Goal: Task Accomplishment & Management: Complete application form

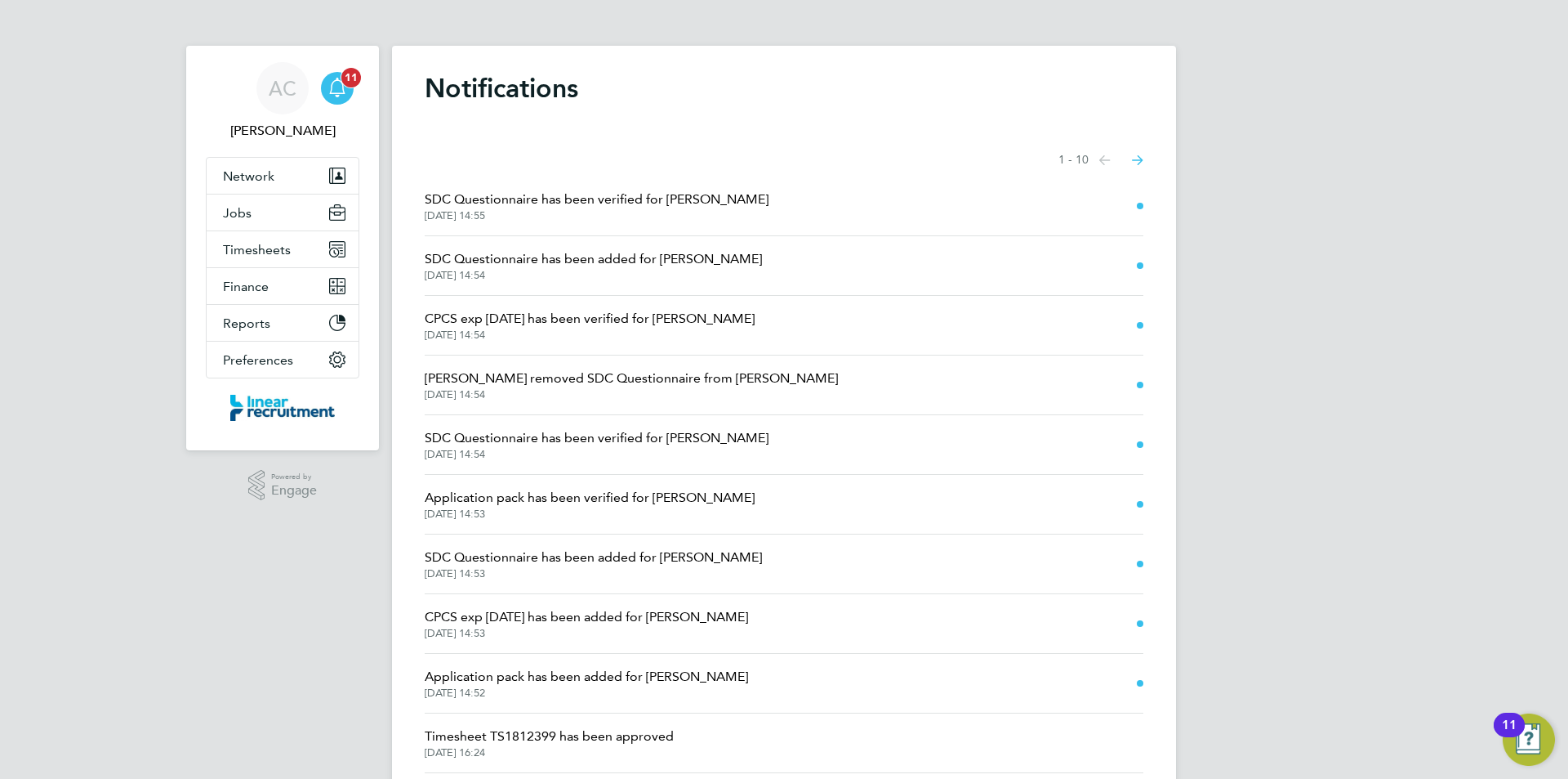
click at [329, 96] on icon "Main navigation" at bounding box center [338, 88] width 20 height 20
click at [246, 281] on span "Finance" at bounding box center [246, 286] width 46 height 15
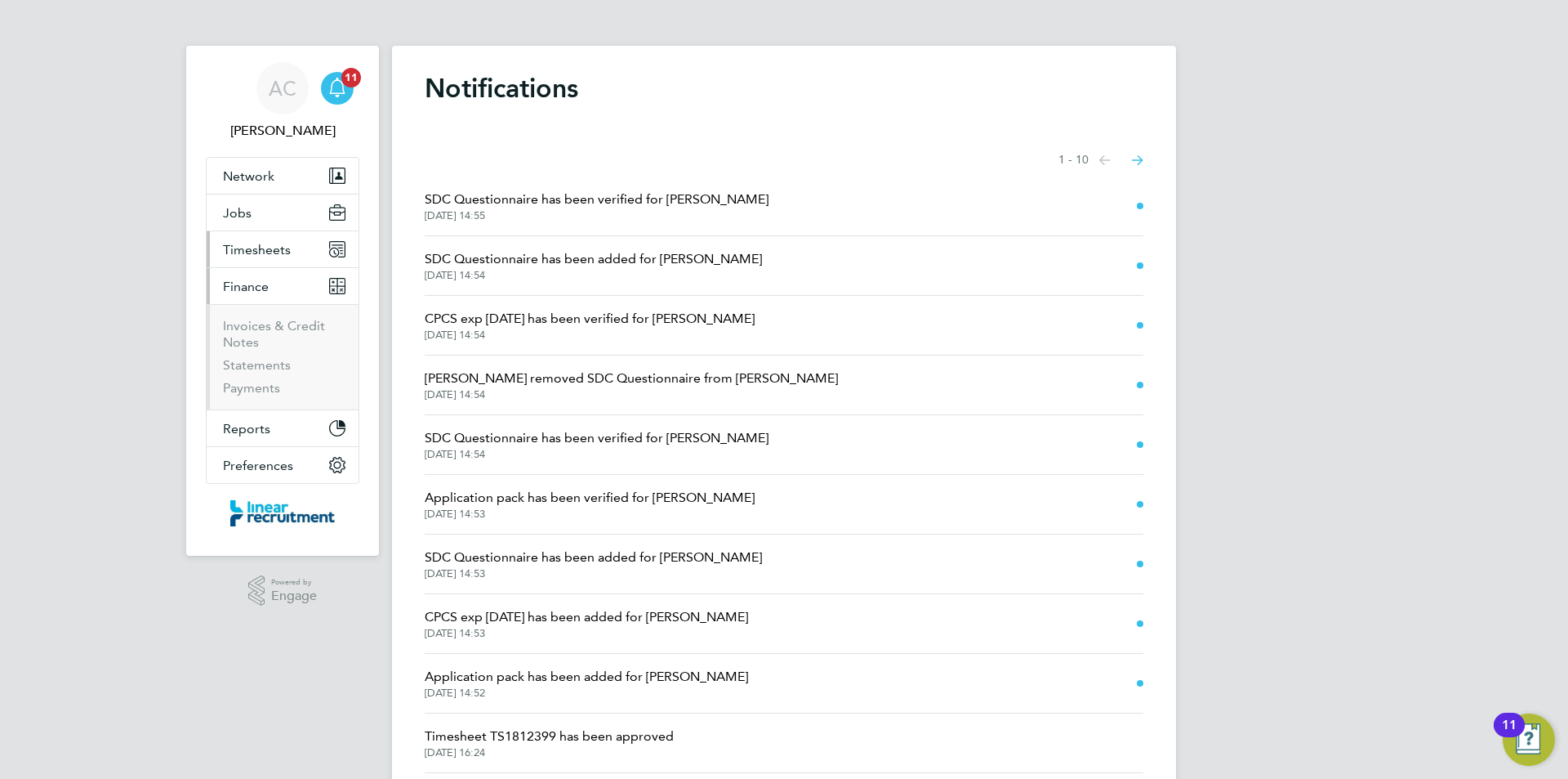
click at [246, 250] on span "Timesheets" at bounding box center [257, 249] width 68 height 15
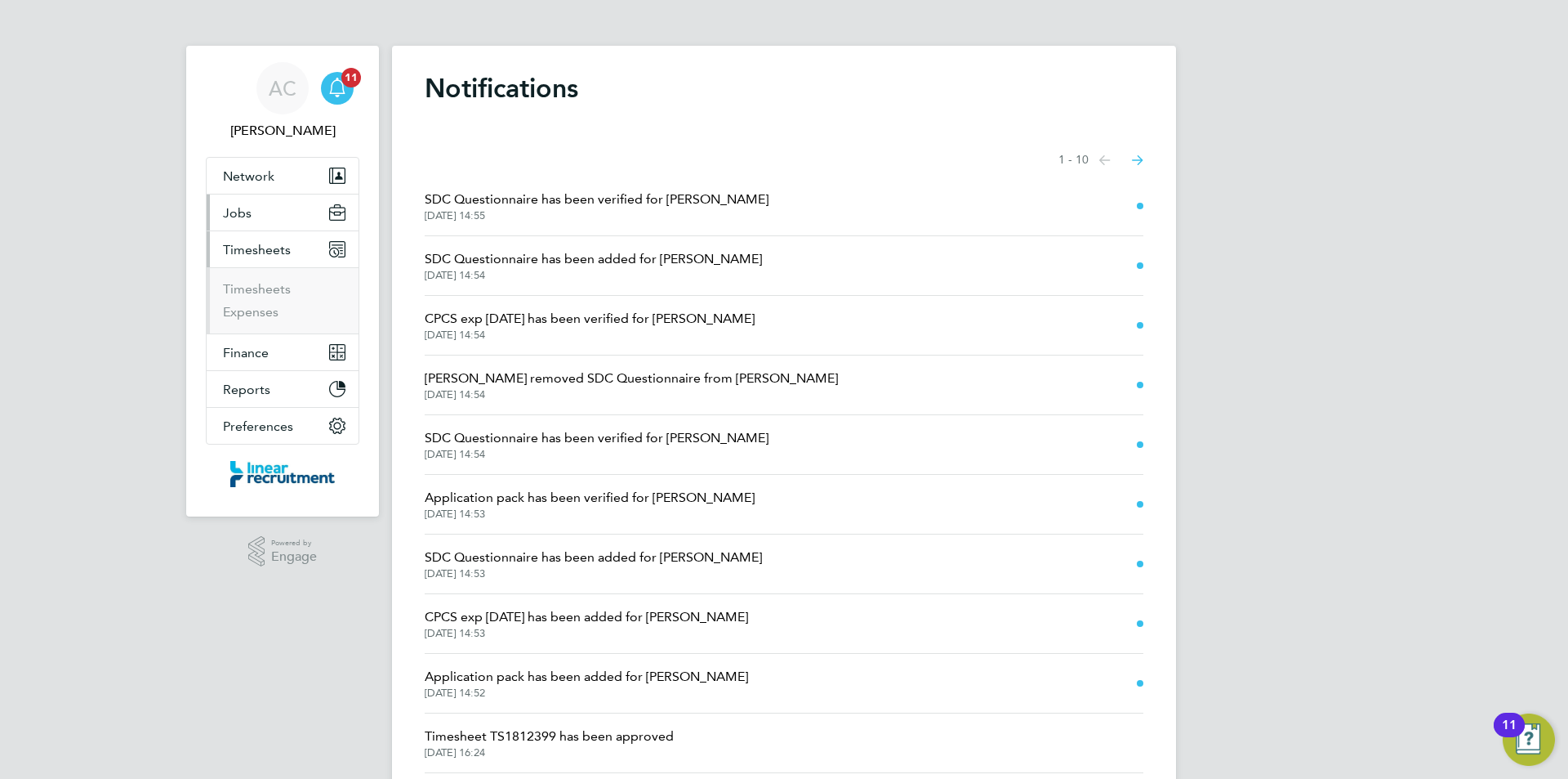
click at [272, 225] on button "Jobs" at bounding box center [283, 212] width 152 height 36
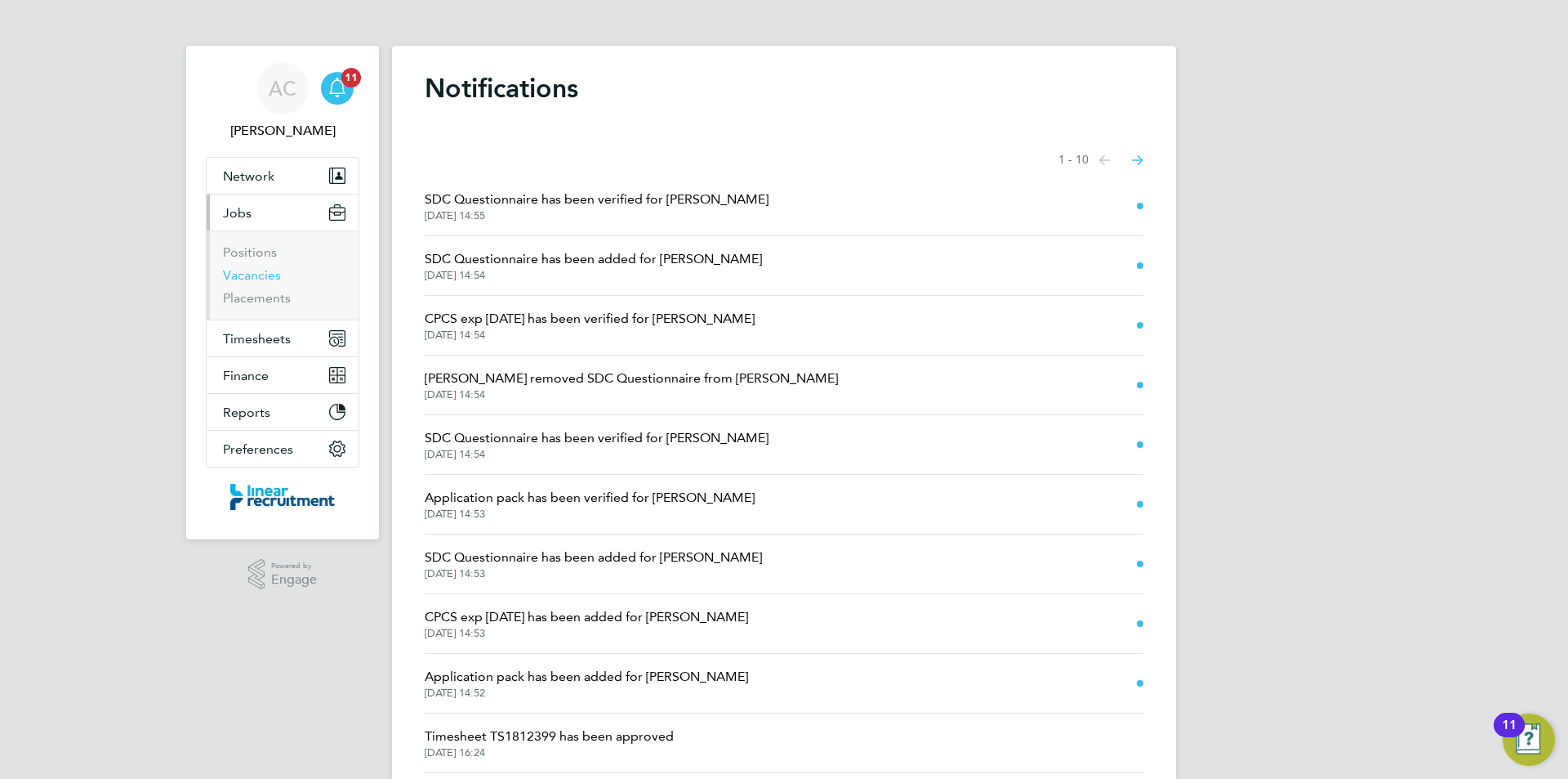
click at [259, 275] on link "Vacancies" at bounding box center [252, 274] width 58 height 15
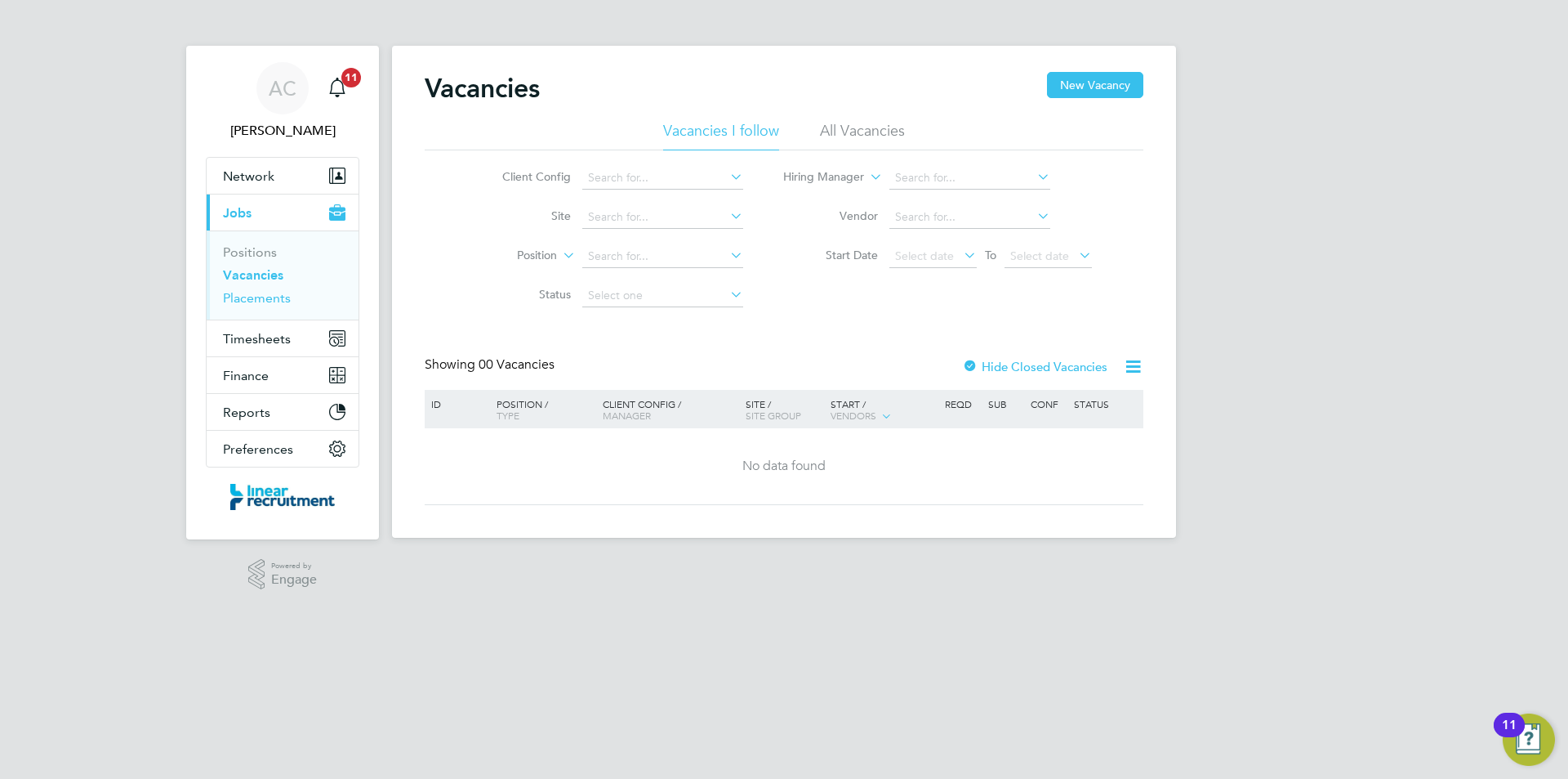
click at [252, 295] on link "Placements" at bounding box center [257, 298] width 68 height 15
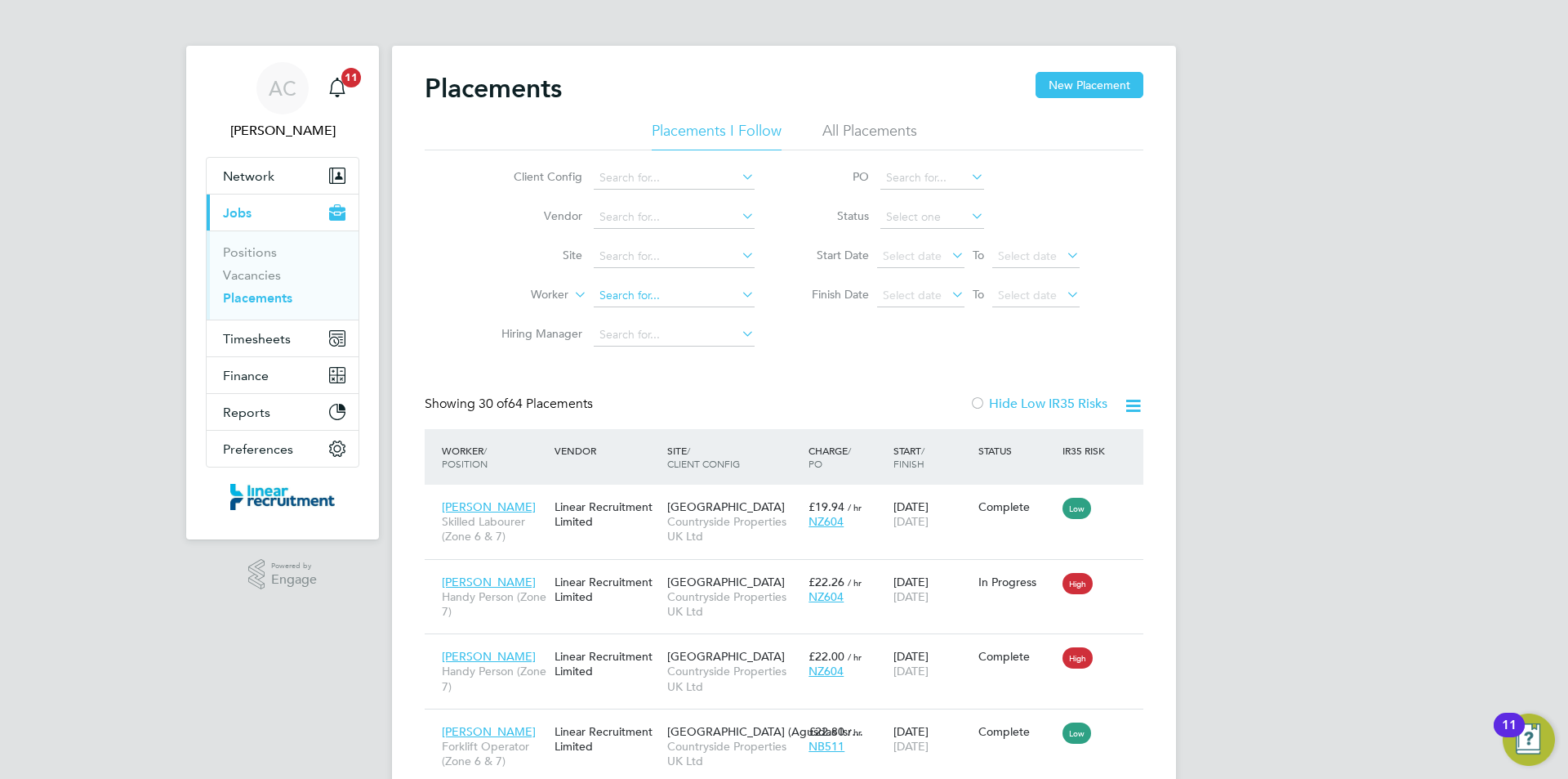
click at [637, 293] on input at bounding box center [675, 296] width 161 height 23
click at [644, 313] on b "[PERSON_NAME]" at bounding box center [647, 317] width 95 height 13
type input "[PERSON_NAME]"
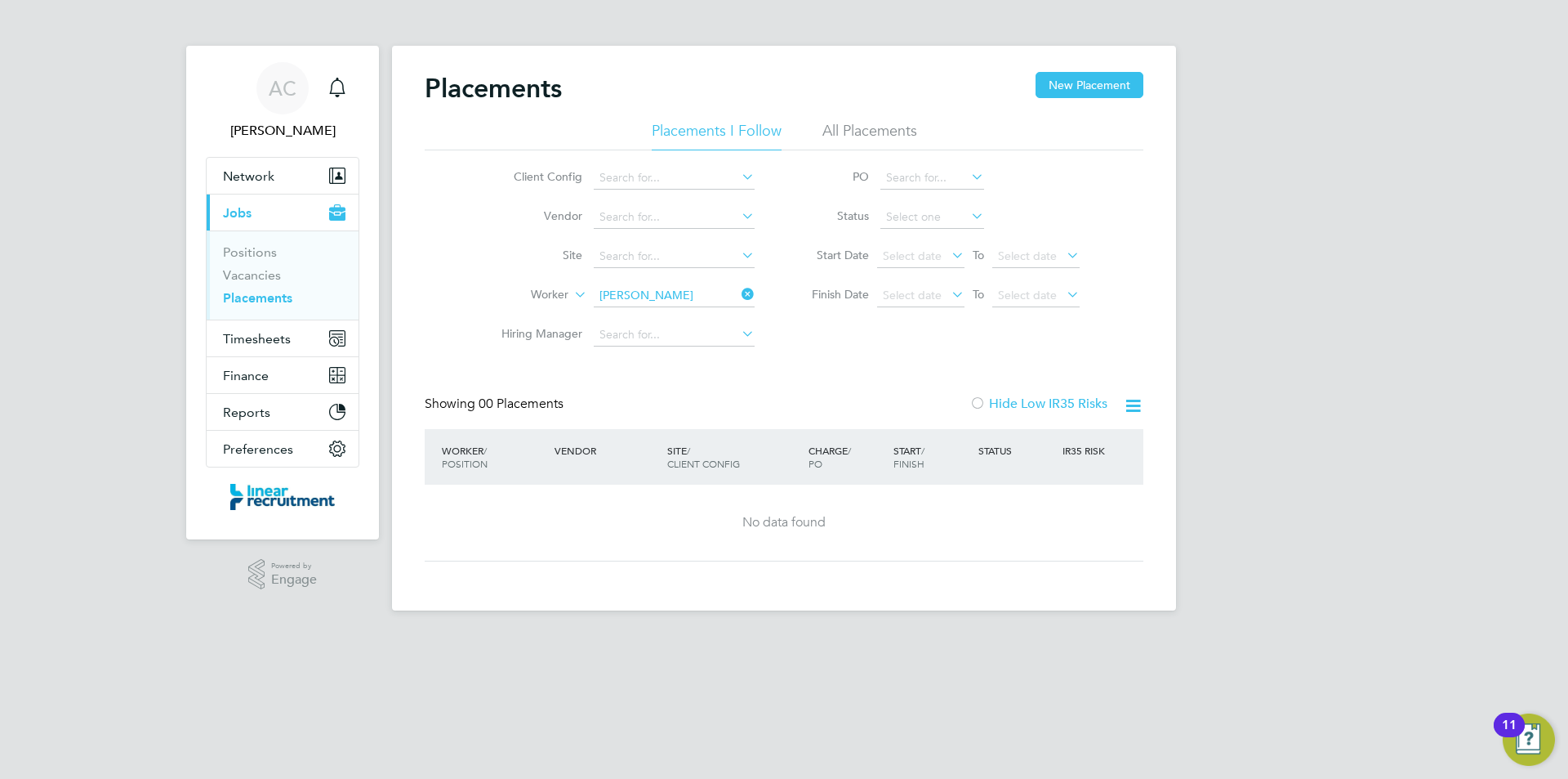
click at [258, 266] on li "Positions" at bounding box center [284, 256] width 123 height 23
click at [259, 278] on link "Vacancies" at bounding box center [252, 274] width 58 height 15
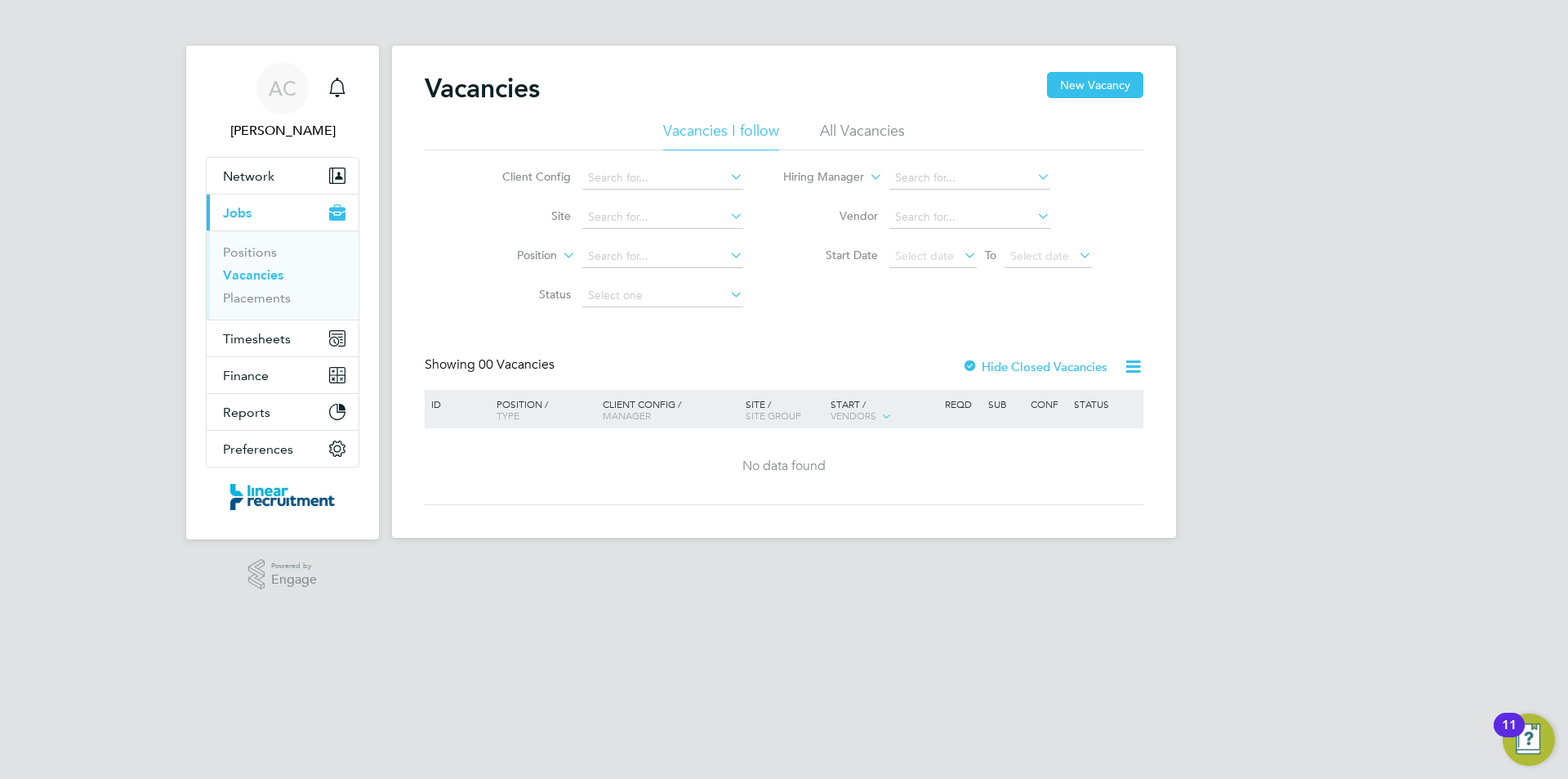
click at [902, 138] on li "All Vacancies" at bounding box center [862, 135] width 85 height 30
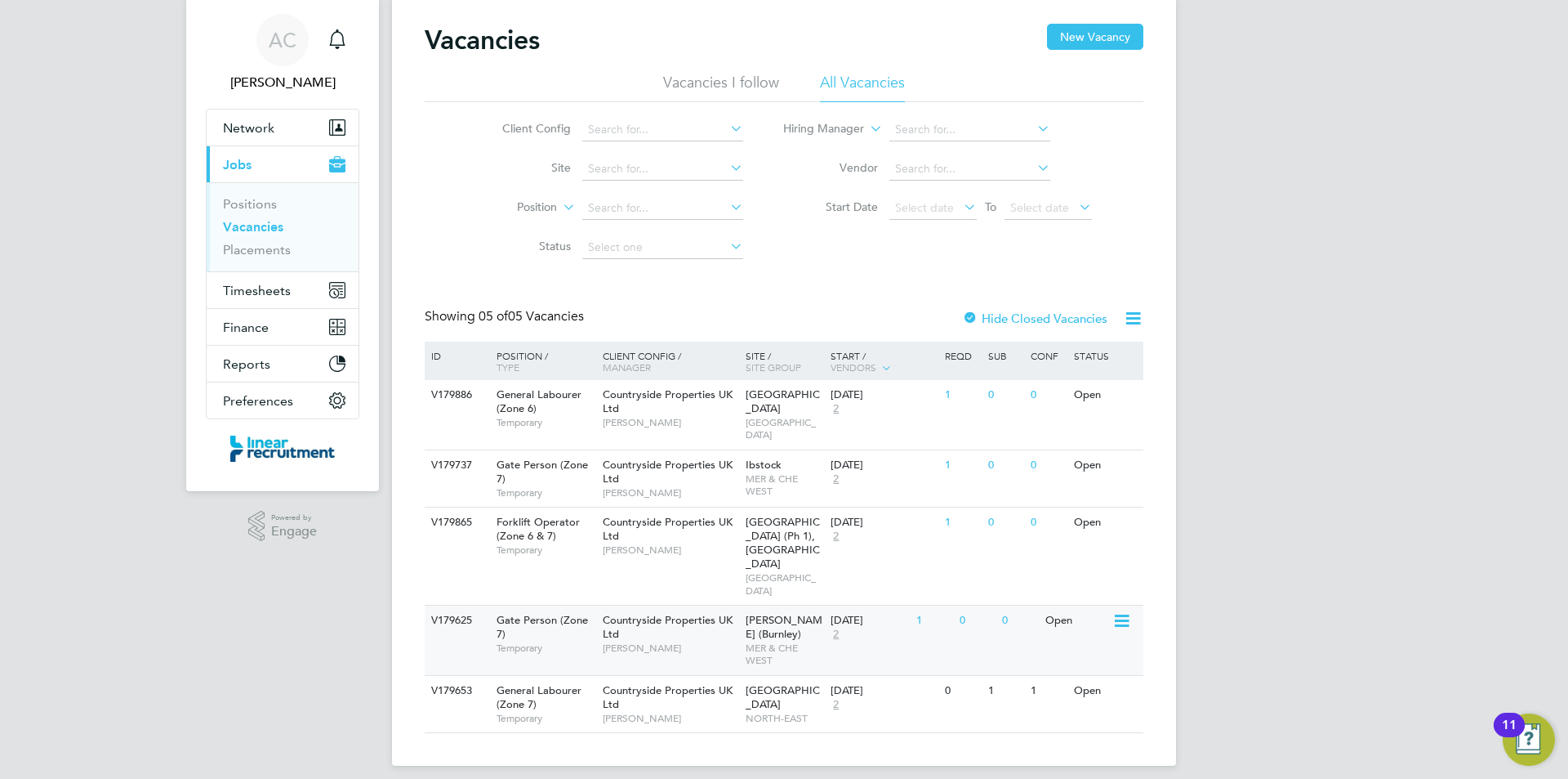
click at [708, 645] on div "Countryside Properties UK Ltd [PERSON_NAME]" at bounding box center [670, 634] width 143 height 56
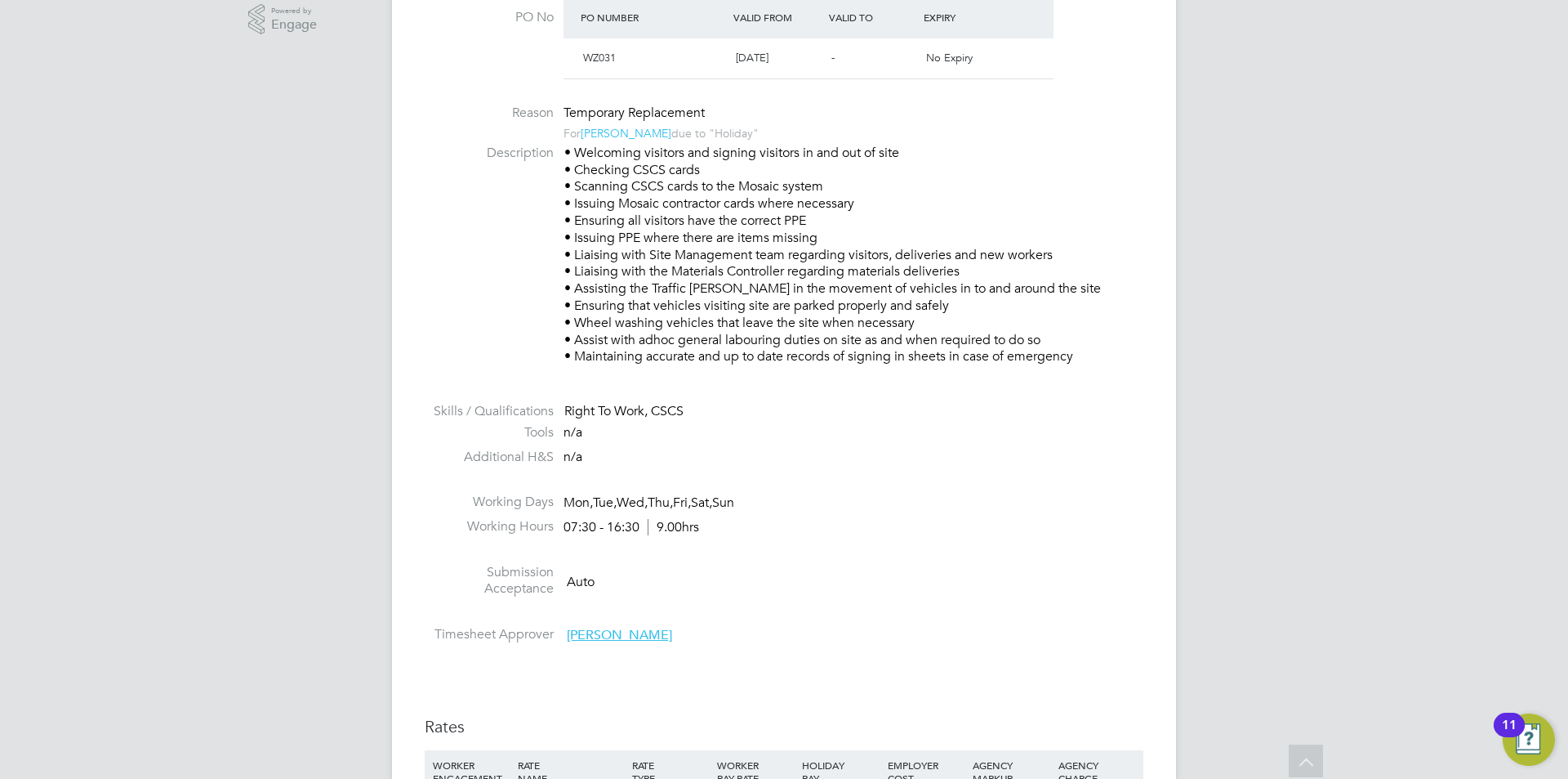
scroll to position [818, 0]
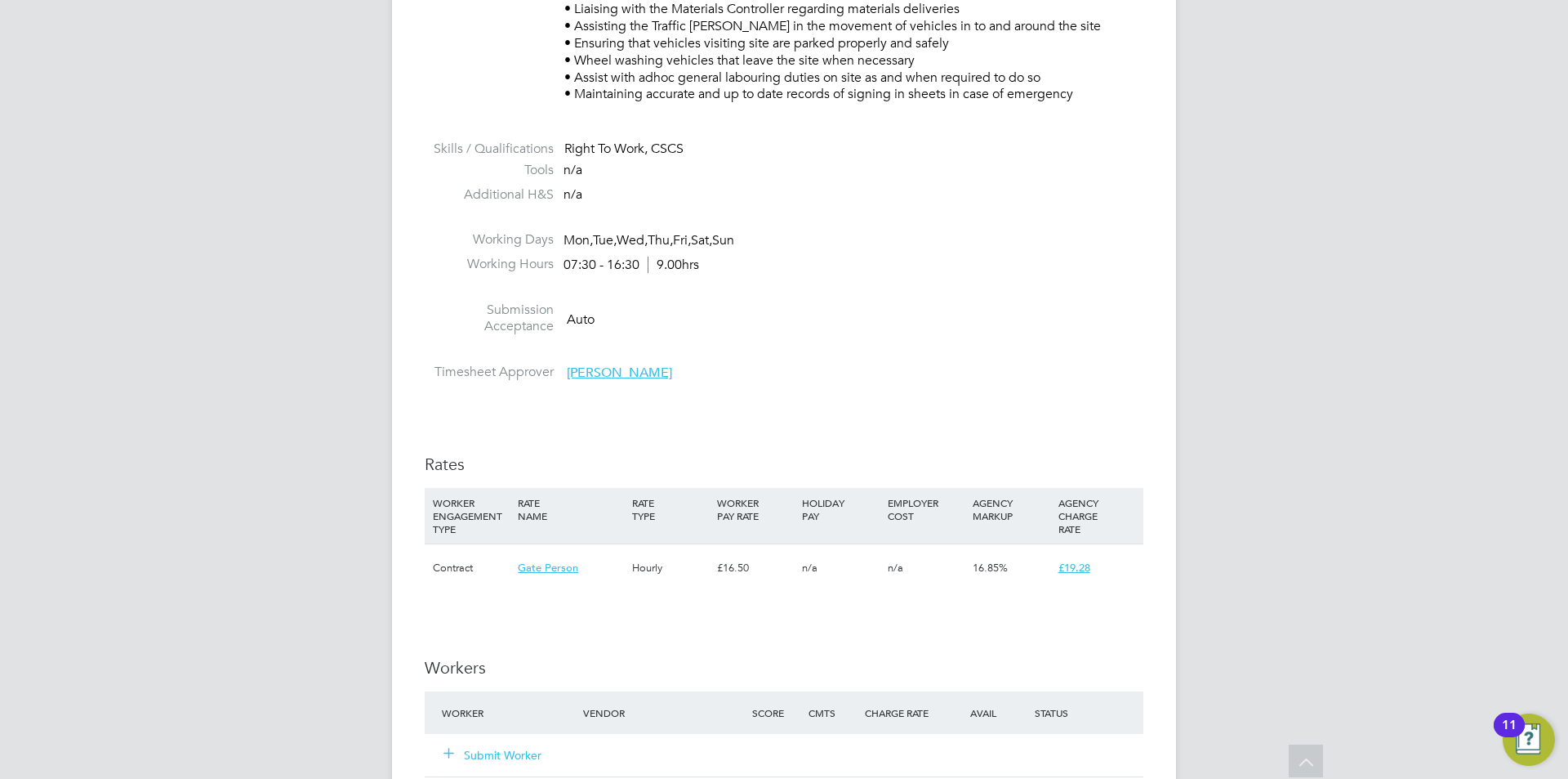
click at [1098, 351] on li at bounding box center [784, 353] width 719 height 22
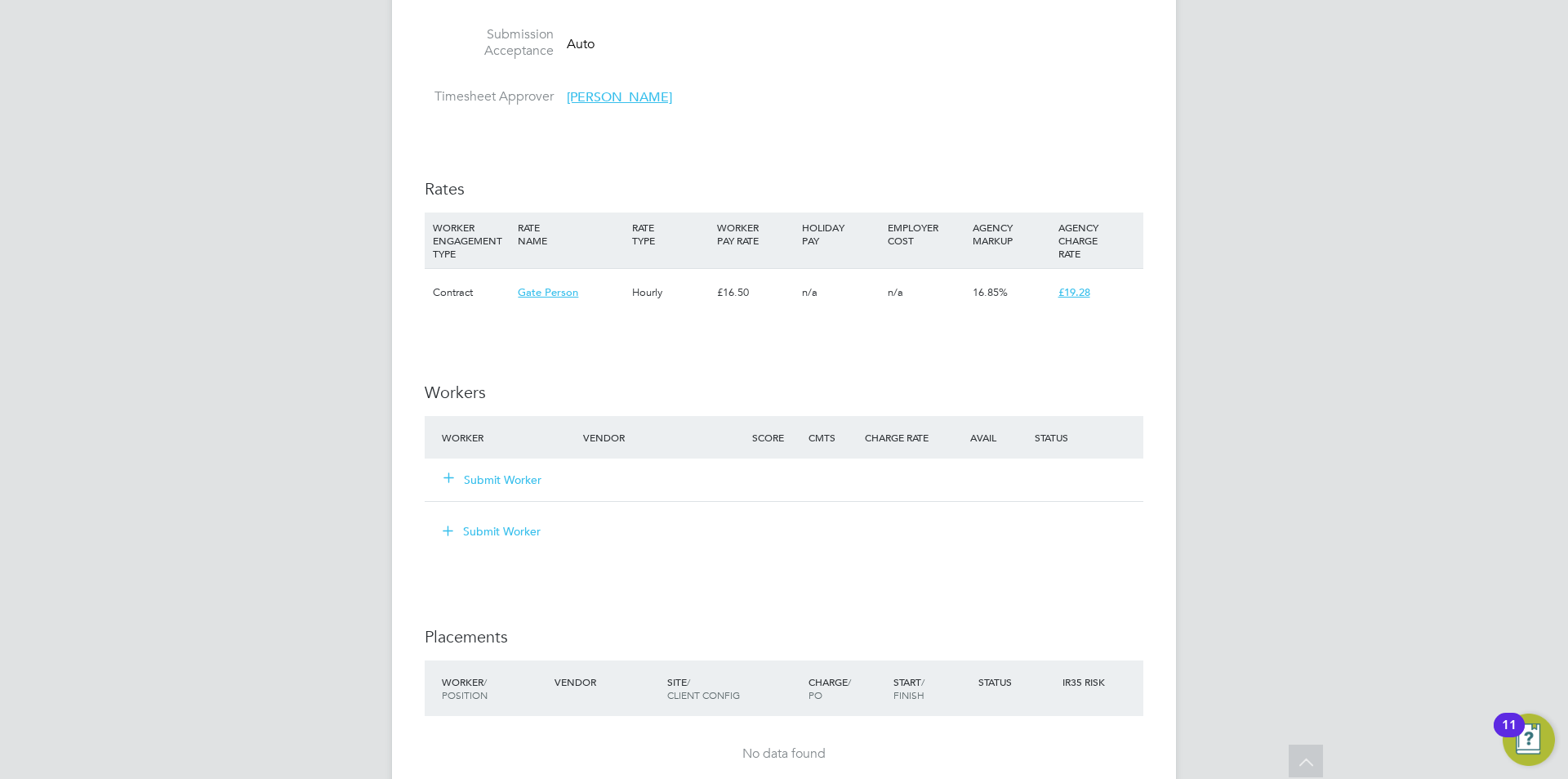
scroll to position [1144, 0]
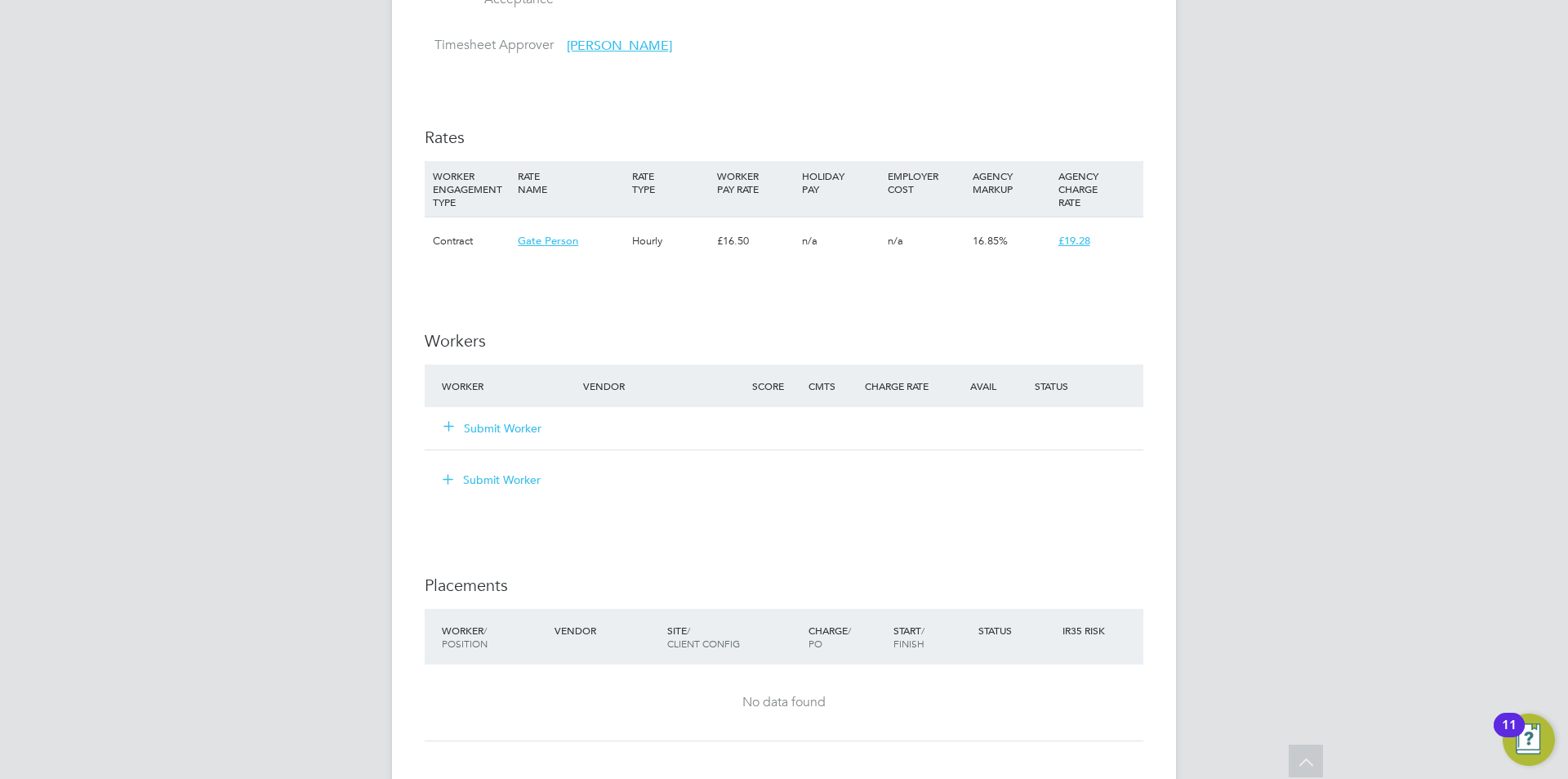
click at [521, 420] on button "Submit Worker" at bounding box center [493, 428] width 98 height 16
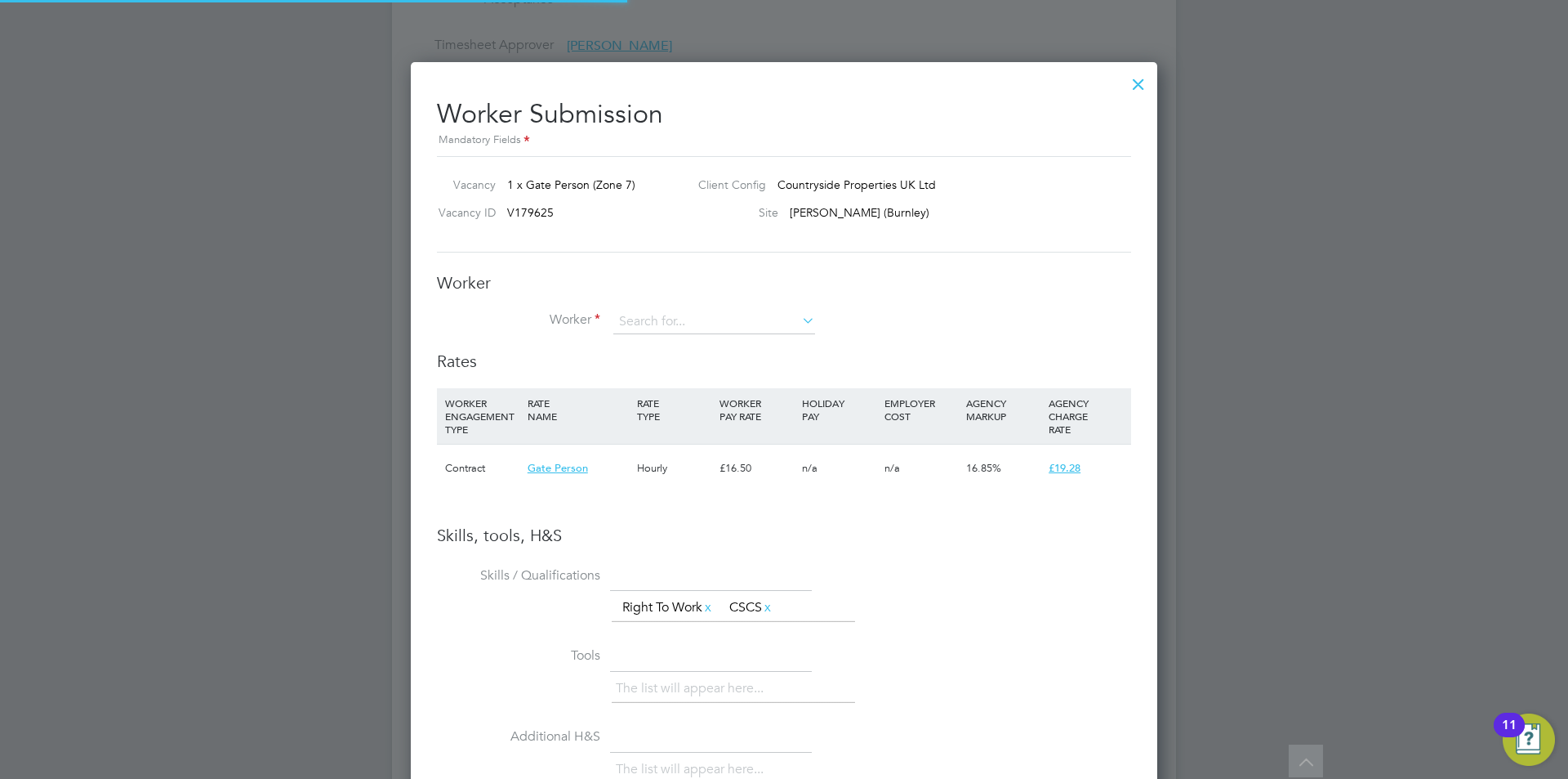
scroll to position [1052, 747]
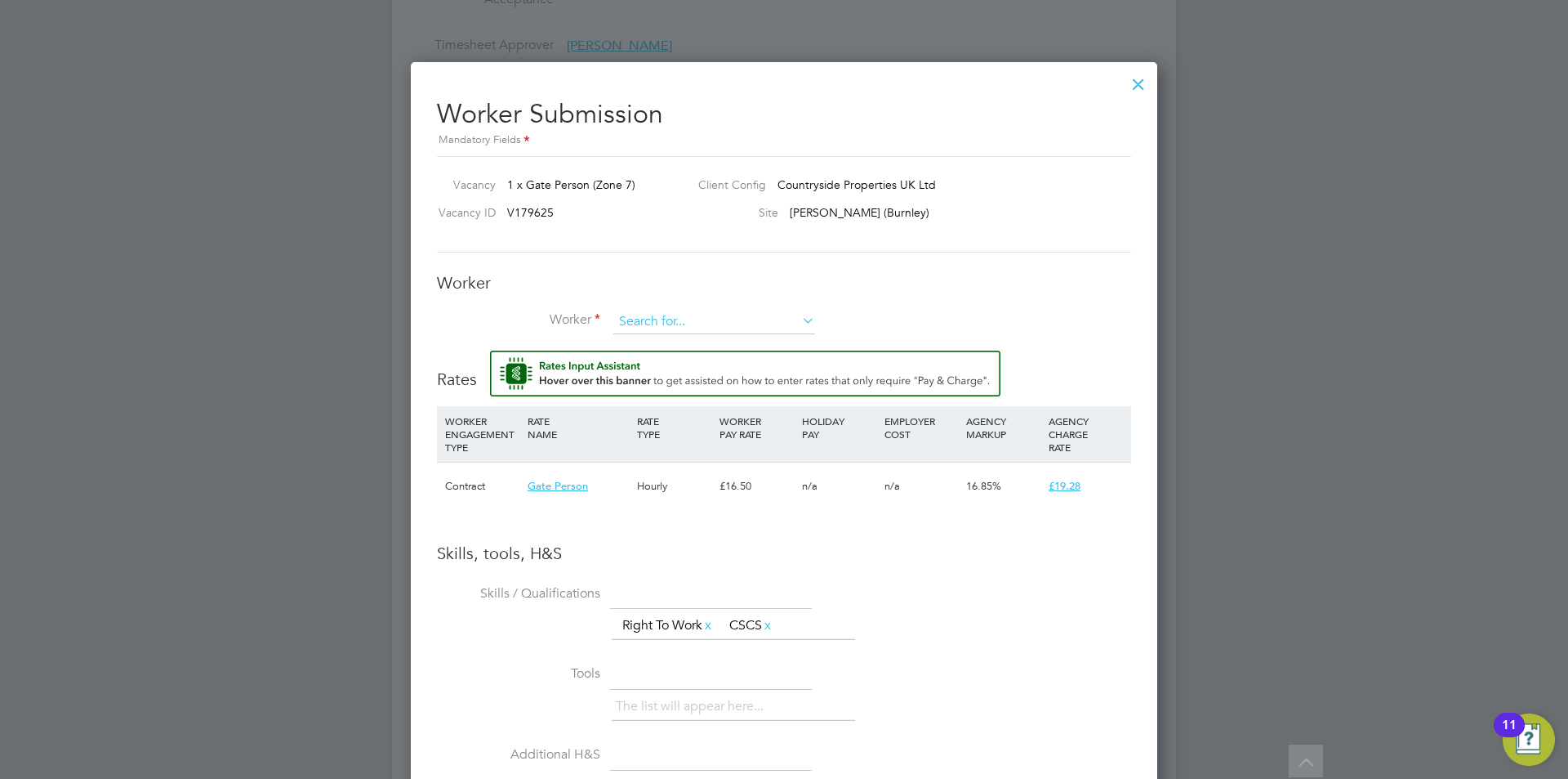
click at [677, 329] on input at bounding box center [714, 322] width 202 height 24
type input "sama"
click at [1141, 89] on div at bounding box center [1139, 80] width 30 height 30
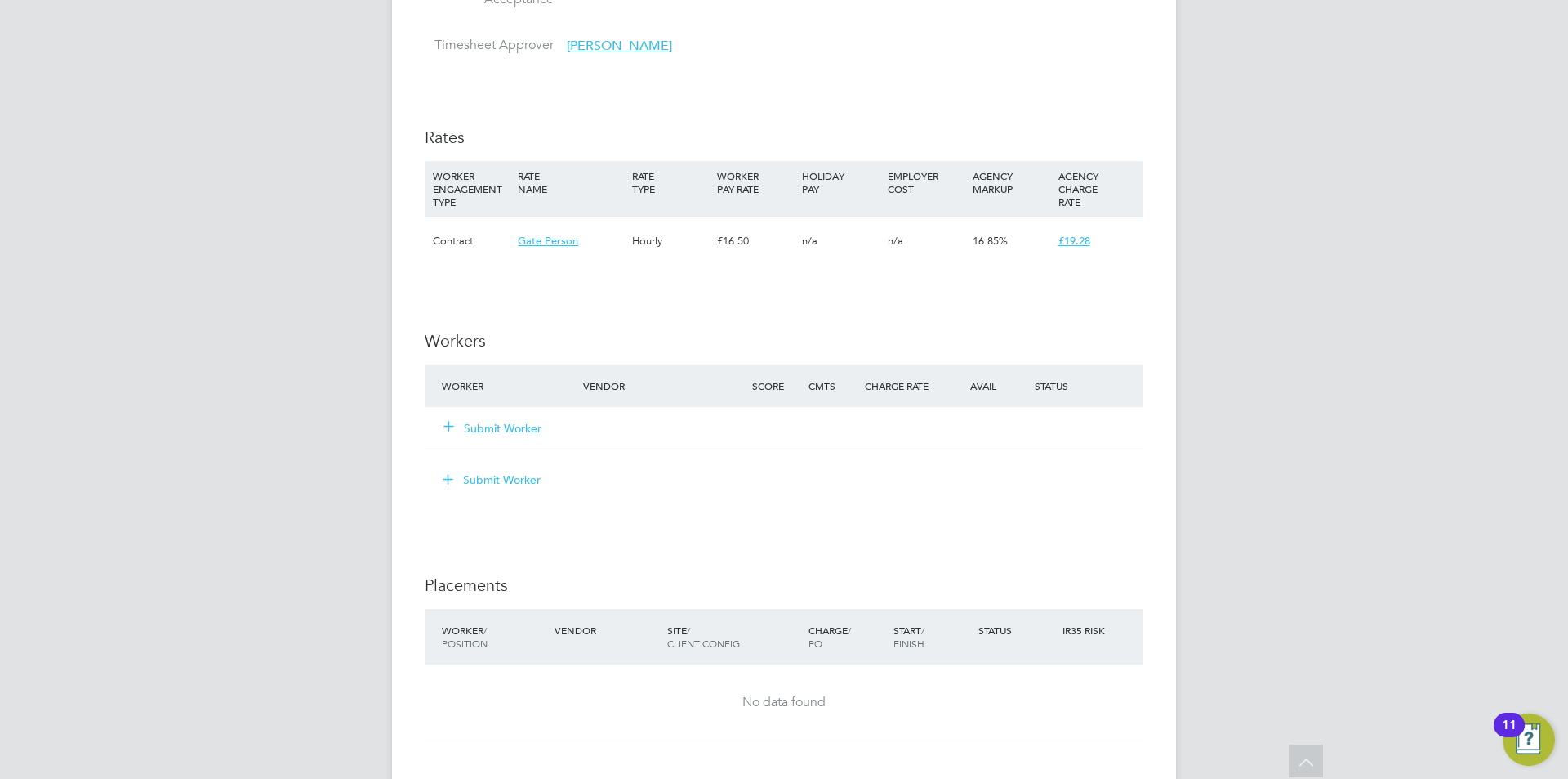
click at [1226, 178] on div "AC Anneliese Clifton Notifications Applications: Network Team Members Businesse…" at bounding box center [784, 12] width 1568 height 2312
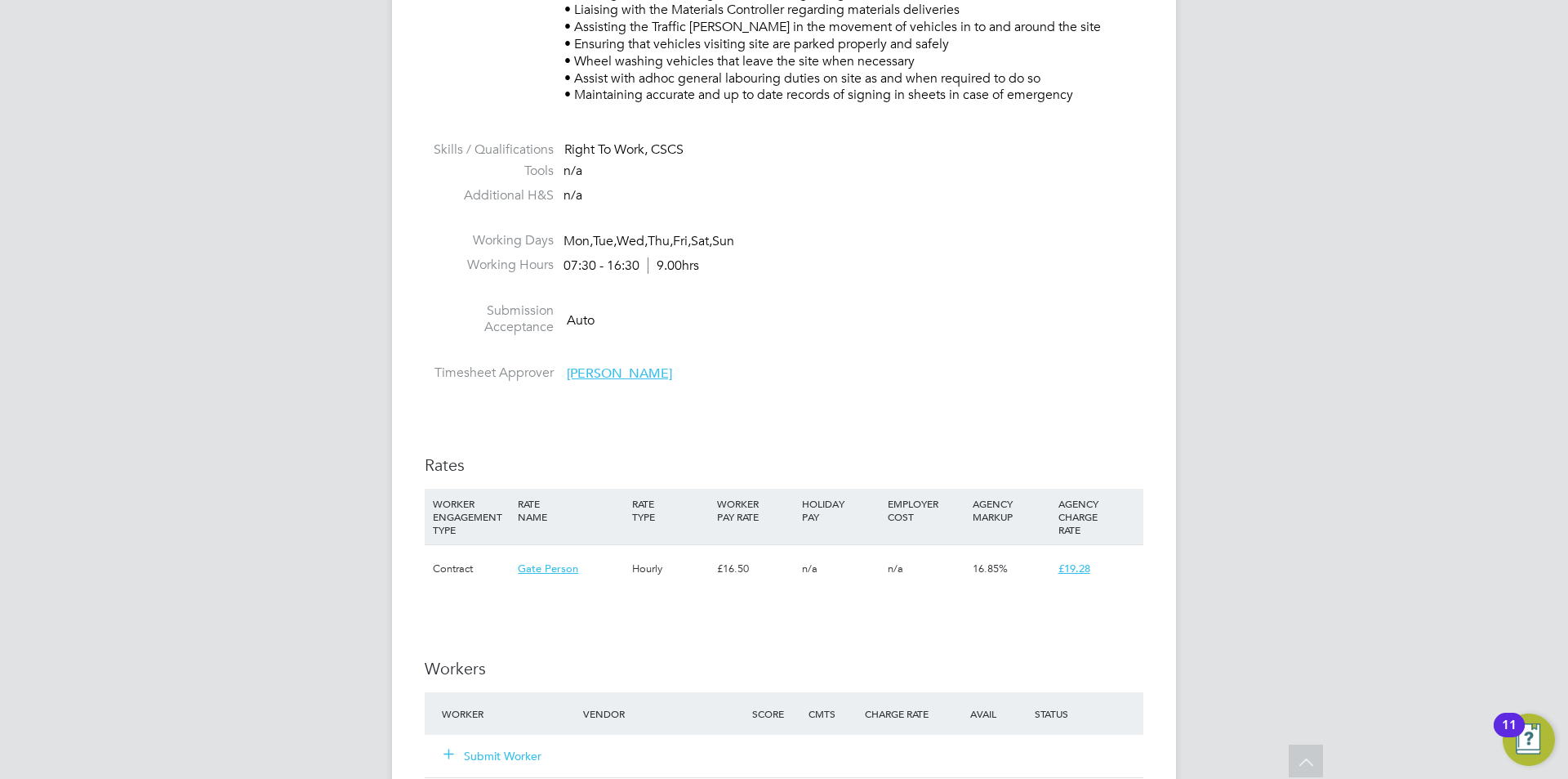
scroll to position [572, 0]
